Goal: Check status: Check status

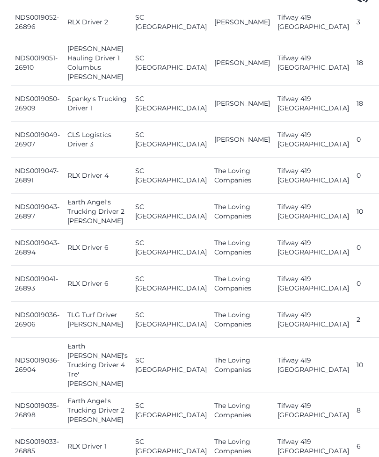
scroll to position [624, 0]
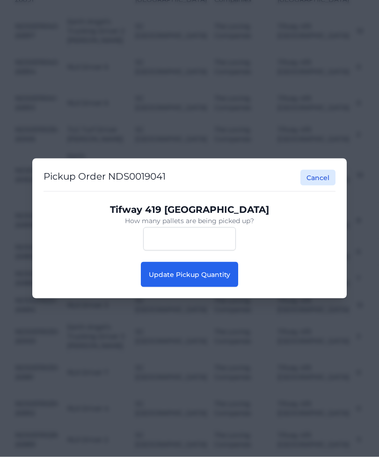
scroll to position [625, 0]
click at [227, 279] on span "Update Pickup Quantity" at bounding box center [189, 274] width 81 height 8
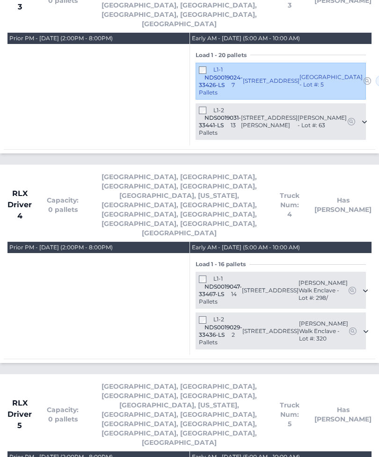
scroll to position [1700, 0]
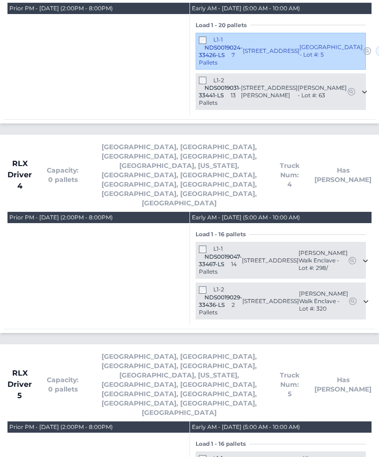
scroll to position [1730, 0]
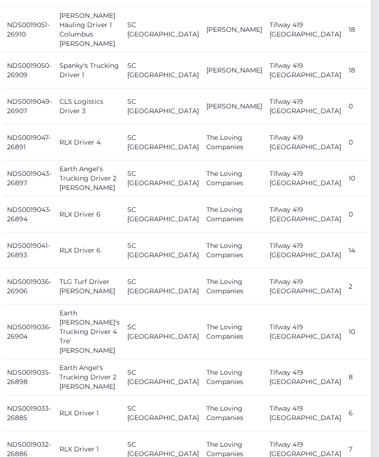
scroll to position [496, 7]
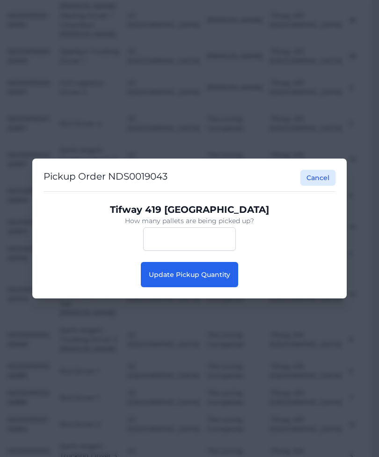
click at [190, 287] on button "Update Pickup Quantity" at bounding box center [189, 274] width 97 height 25
